Goal: Task Accomplishment & Management: Use online tool/utility

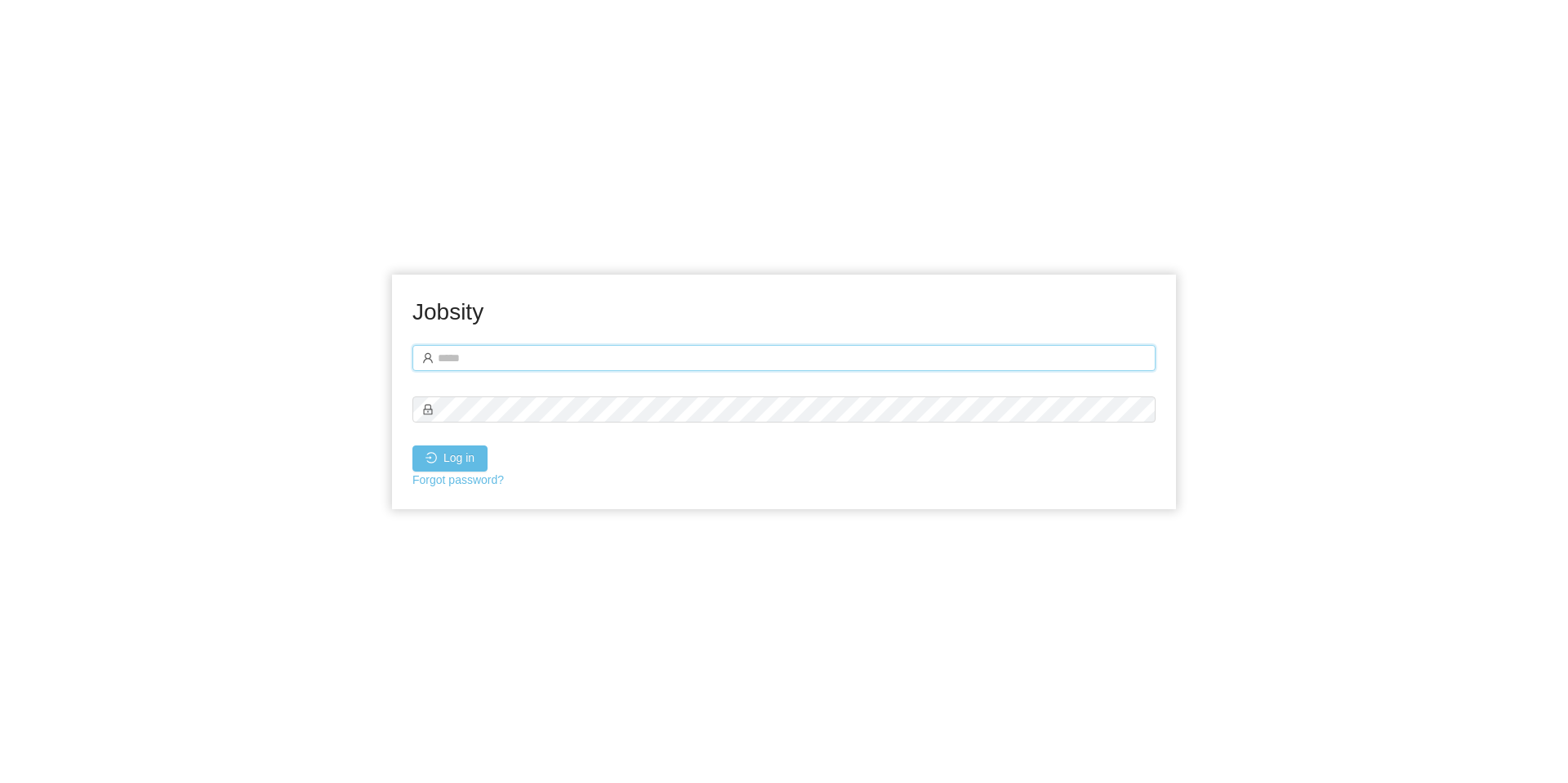
click at [551, 353] on input "text" at bounding box center [784, 358] width 743 height 27
type input "**********"
click at [412, 446] on button "Log in" at bounding box center [450, 458] width 75 height 27
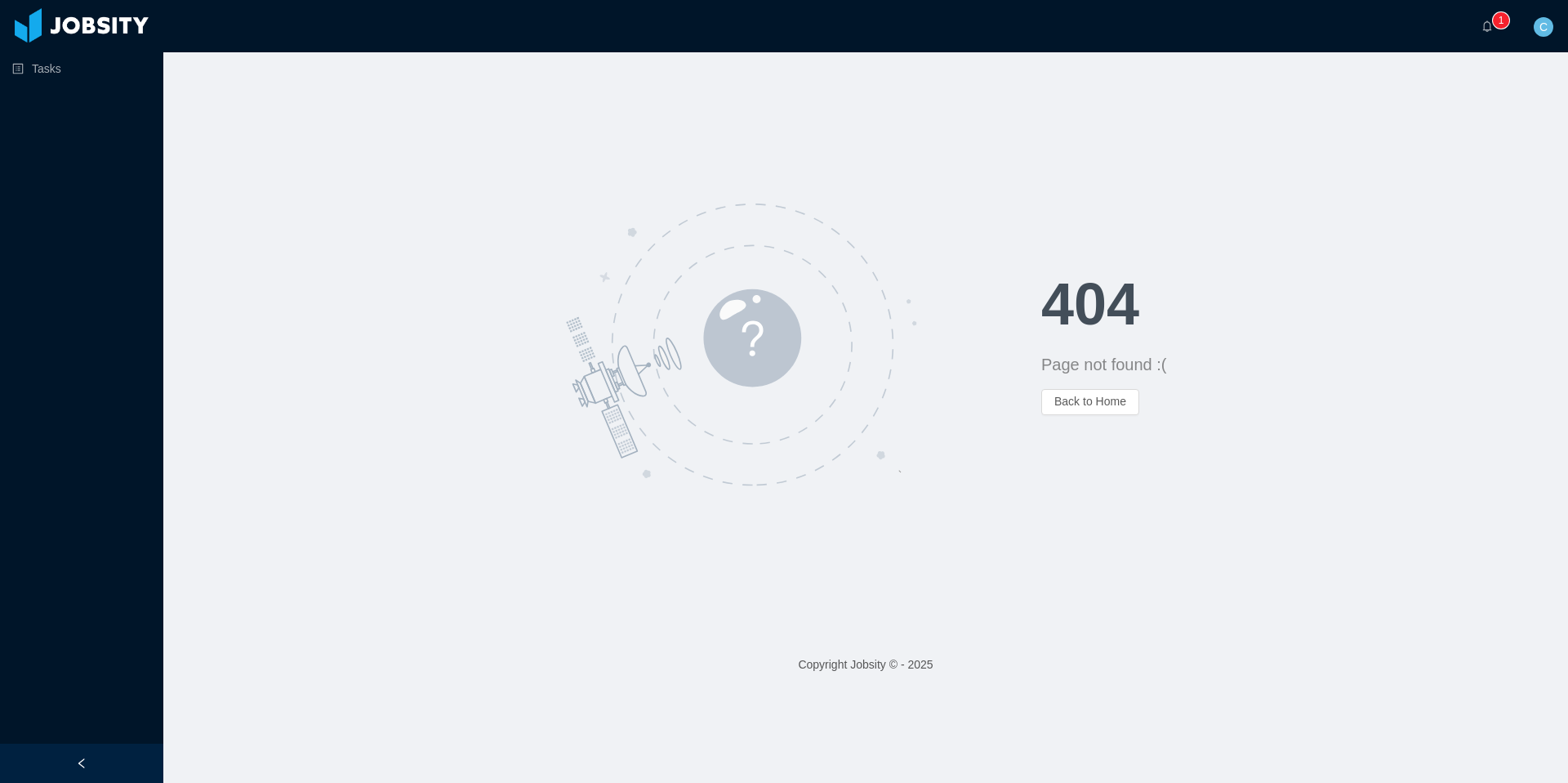
click at [78, 15] on div at bounding box center [82, 25] width 147 height 34
click at [51, 67] on link "Tasks" at bounding box center [81, 69] width 138 height 33
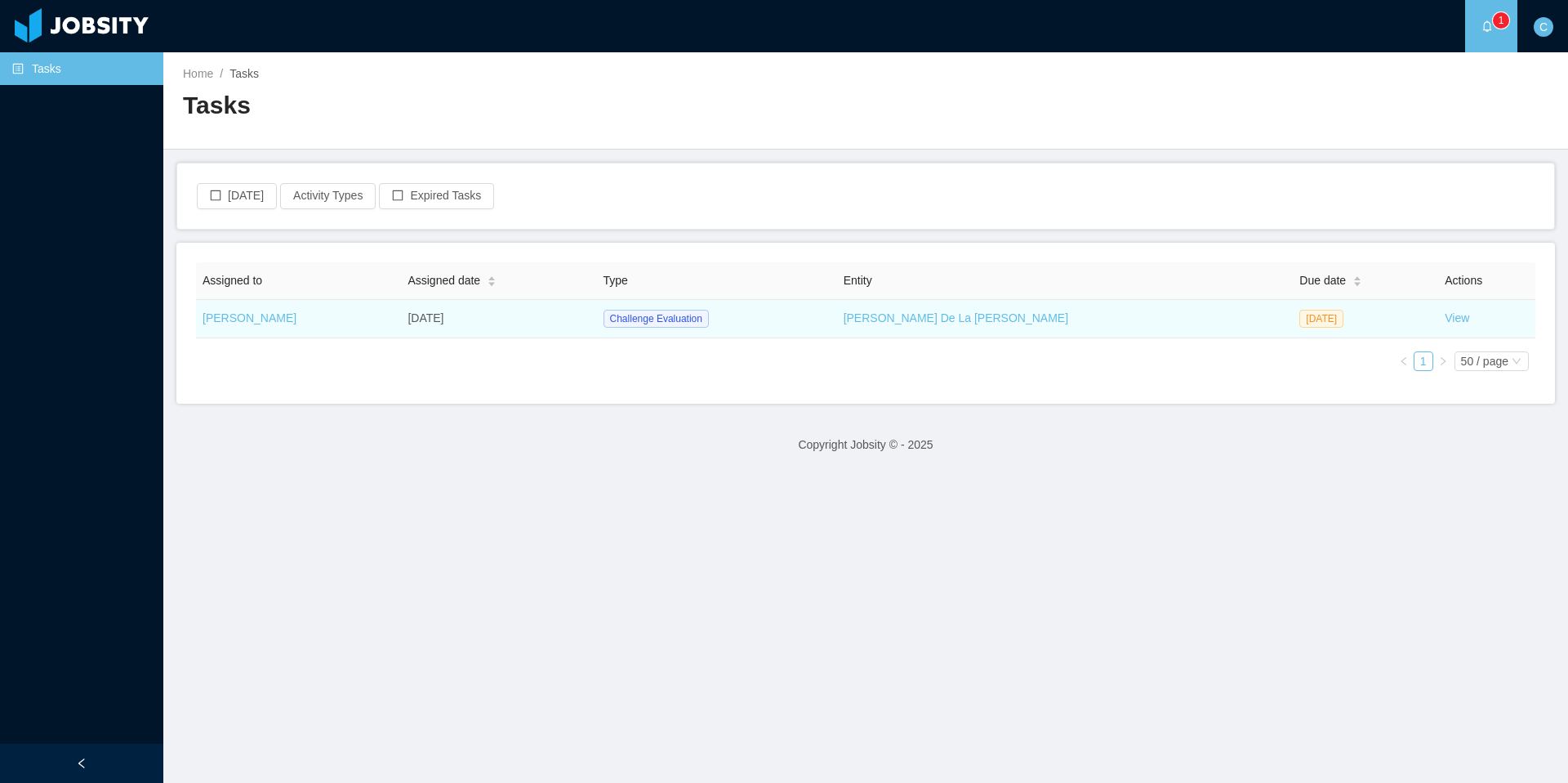
click at [1467, 321] on td "View" at bounding box center [1487, 319] width 97 height 39
click at [1460, 320] on link "View" at bounding box center [1457, 318] width 25 height 13
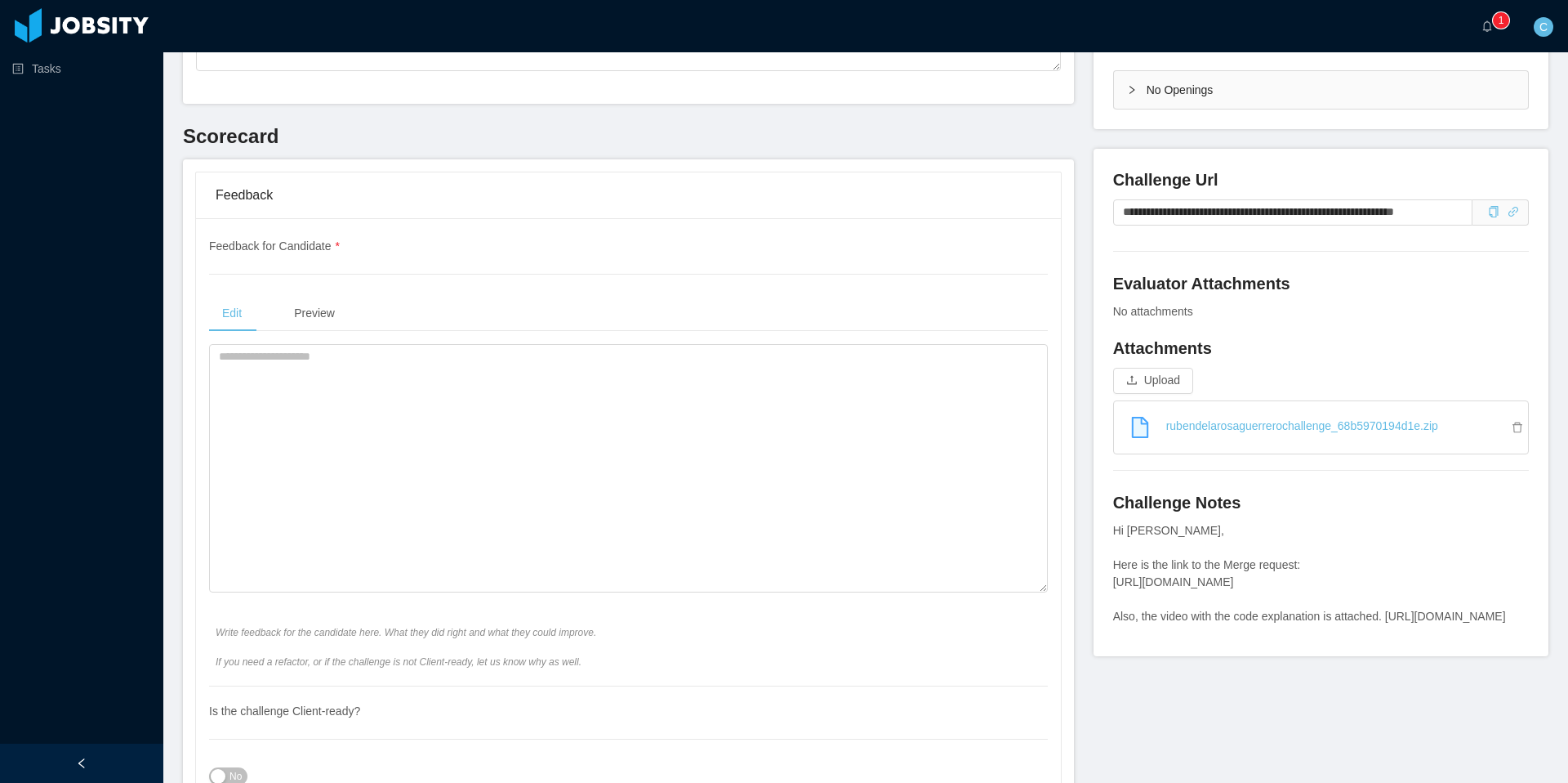
scroll to position [446, 0]
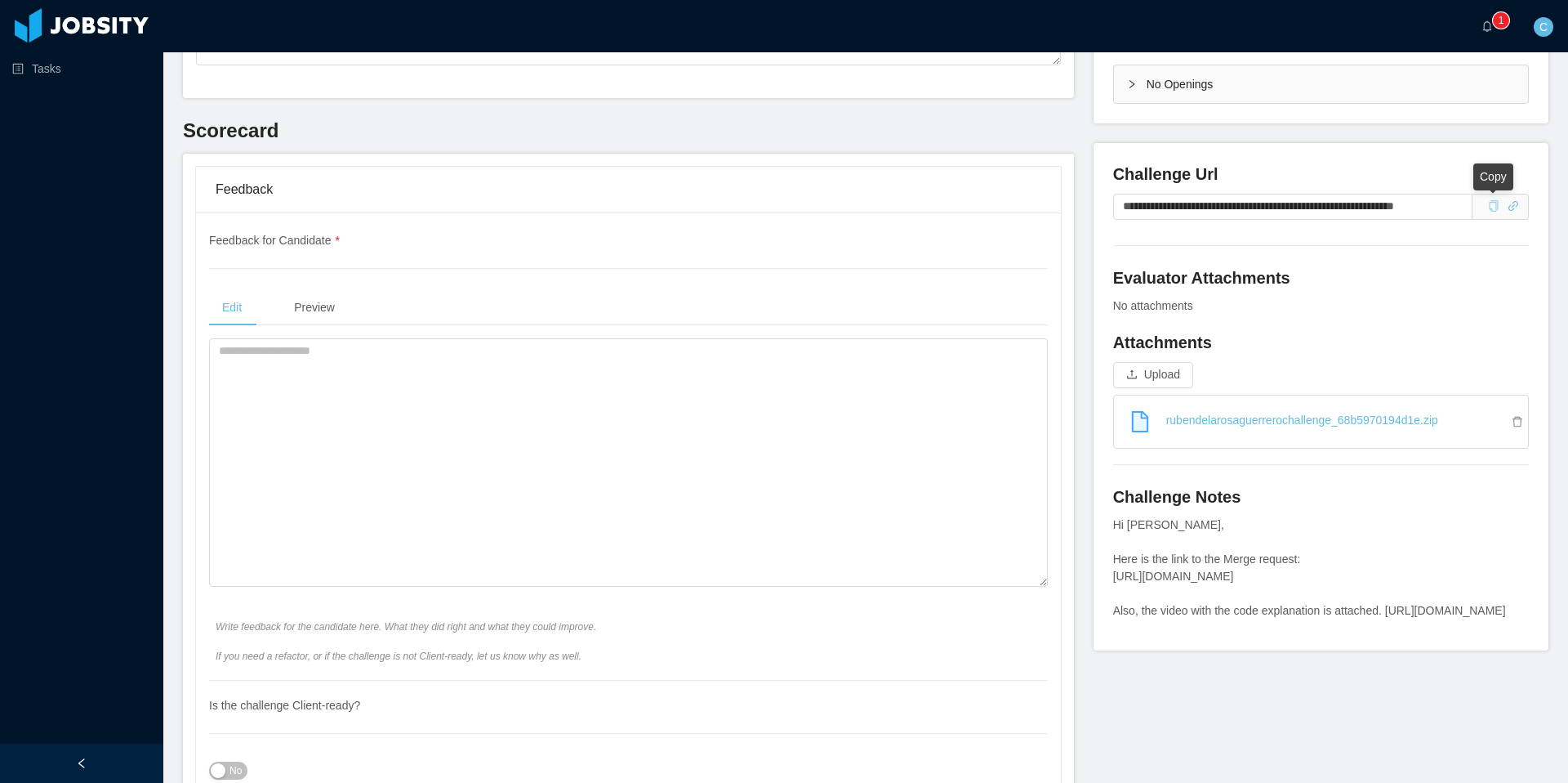
click at [1490, 210] on icon "icon: copy" at bounding box center [1494, 205] width 11 height 11
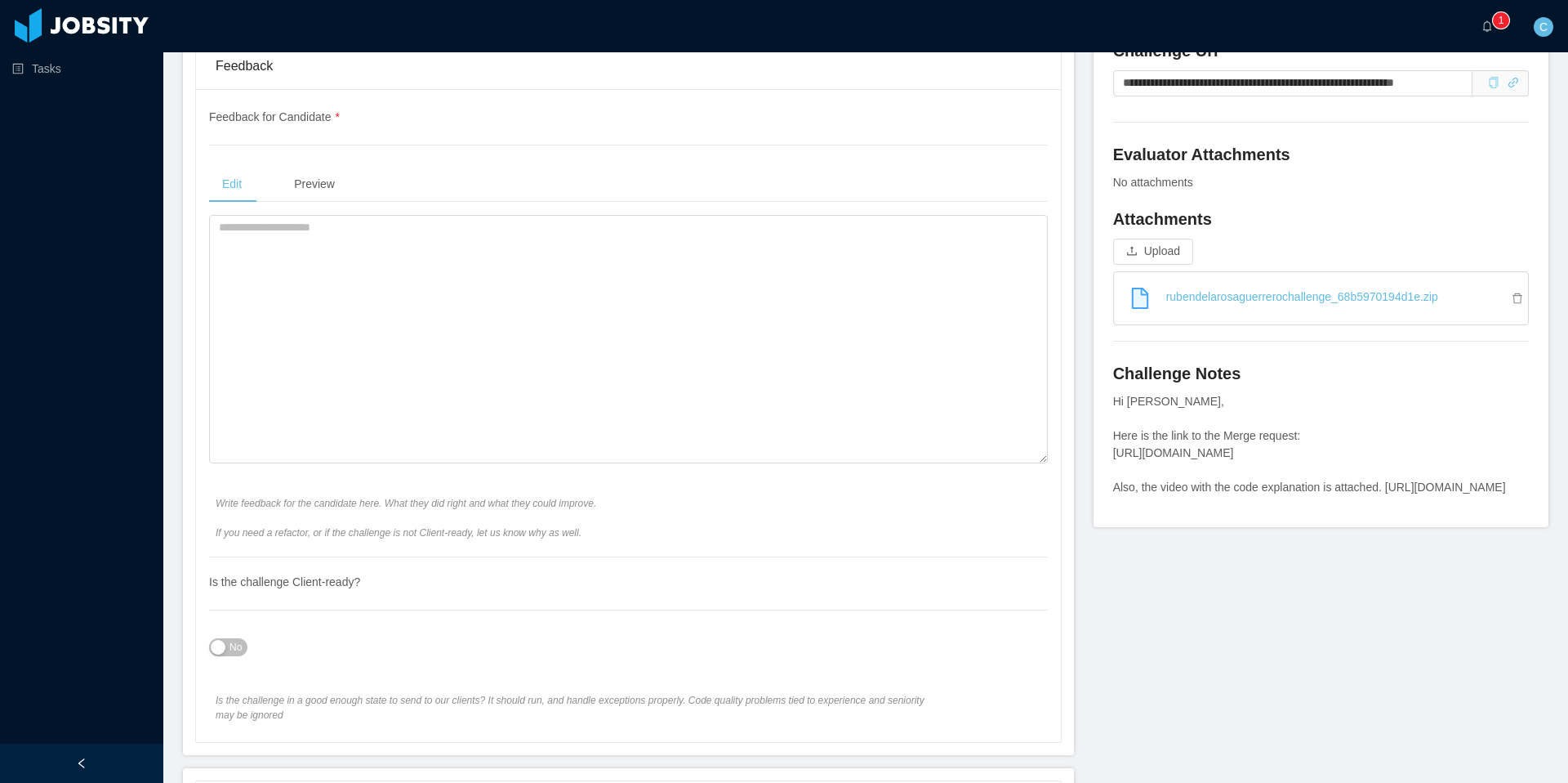
scroll to position [570, 0]
click at [1121, 494] on div "Hi [PERSON_NAME], Here is the link to the Merge request: [URL][DOMAIN_NAME] Als…" at bounding box center [1321, 443] width 416 height 103
drag, startPoint x: 1121, startPoint y: 507, endPoint x: 1518, endPoint y: 505, distance: 397.0
click at [1518, 494] on div "Hi [PERSON_NAME], Here is the link to the Merge request: [URL][DOMAIN_NAME] Als…" at bounding box center [1321, 443] width 416 height 103
copy div "[URL][DOMAIN_NAME]"
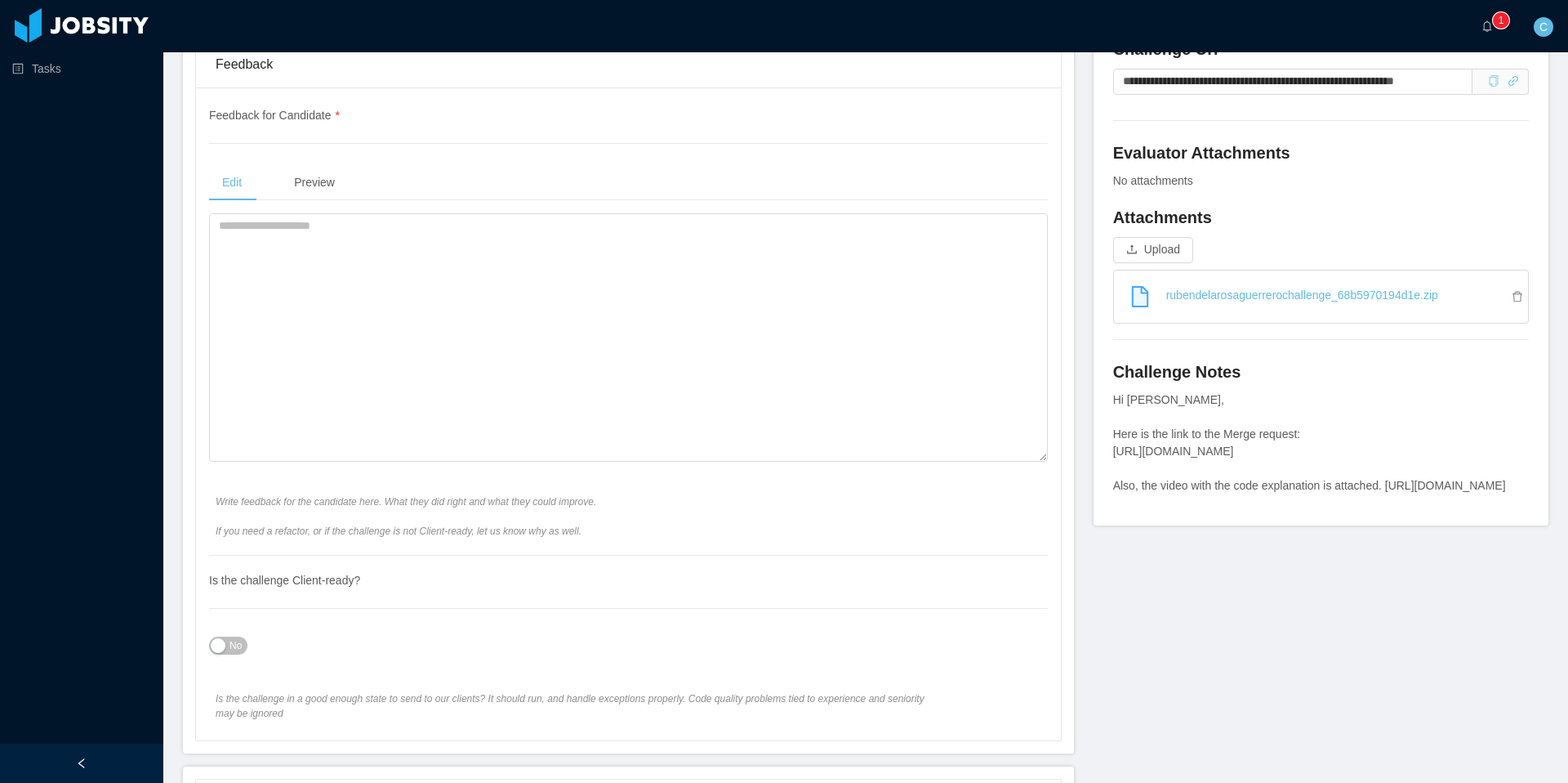
copy div "[URL][DOMAIN_NAME]"
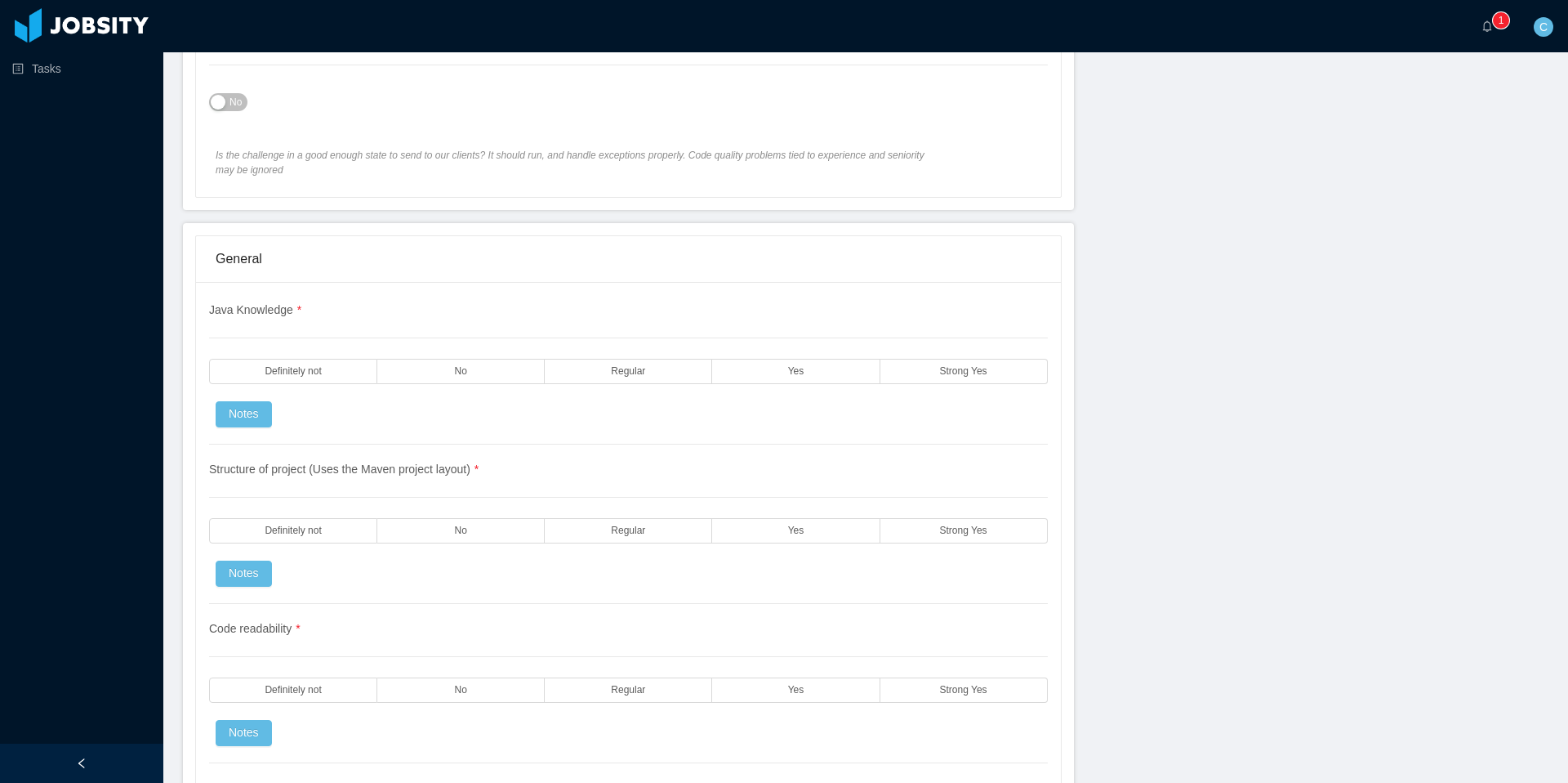
scroll to position [0, 0]
